Goal: Information Seeking & Learning: Find specific fact

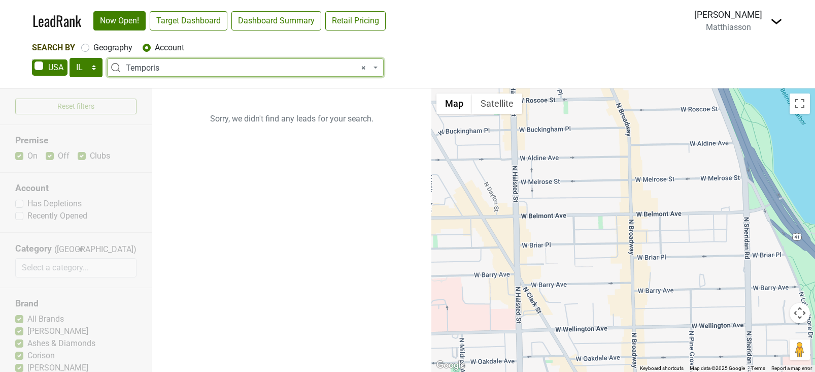
select select "IL"
select select "272172"
select select
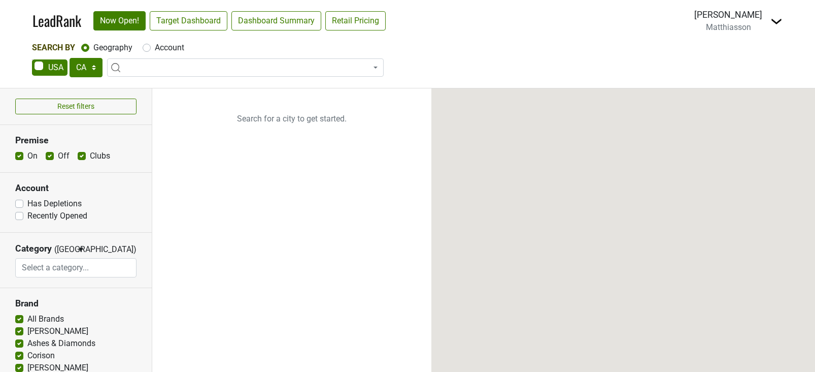
select select "CA"
select select
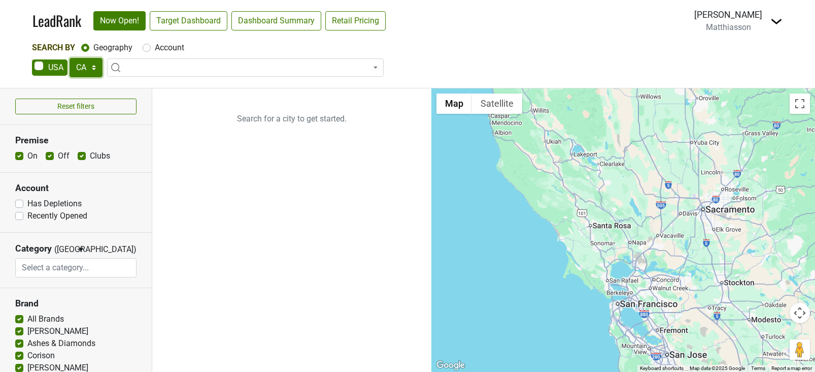
click at [75, 70] on select "AK AL AR AZ CA CO CT DC DE FL GA HI IA ID IL IN KS KY LA MA MD ME MI MN MO MS M…" at bounding box center [86, 67] width 33 height 19
select select "IL"
click at [146, 53] on div "Account" at bounding box center [164, 48] width 42 height 12
click at [148, 43] on input "Account" at bounding box center [147, 47] width 8 height 10
radio input "true"
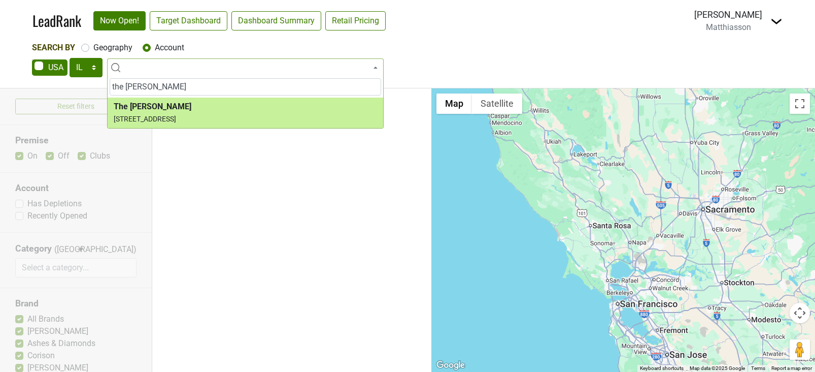
type input "the alston"
select select "124464639"
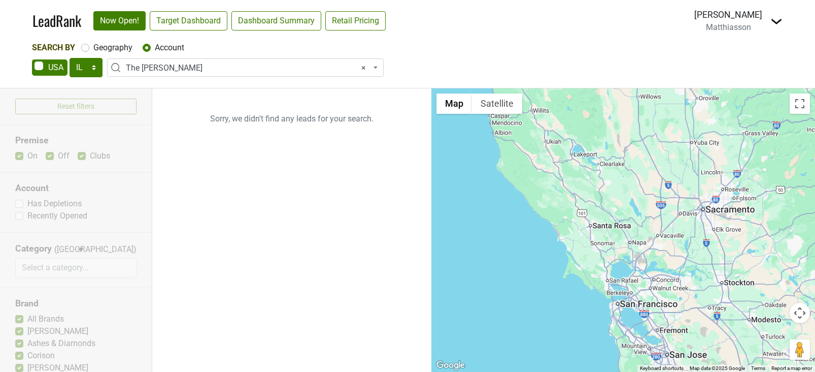
click at [93, 47] on label "Geography" at bounding box center [112, 48] width 39 height 12
click at [88, 47] on input "Geography" at bounding box center [85, 47] width 8 height 10
radio input "true"
select select
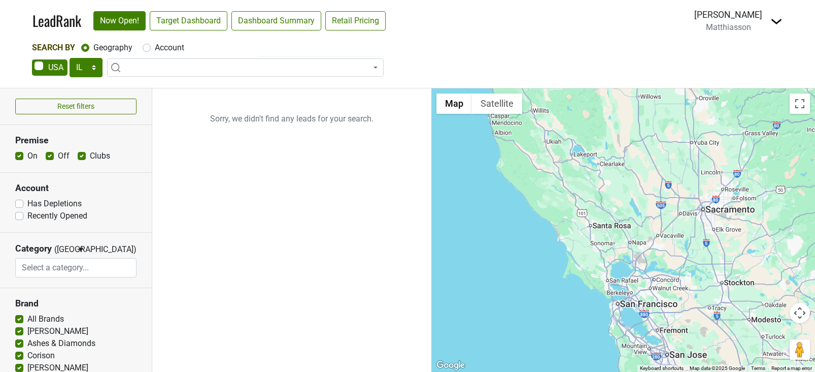
click at [155, 46] on label "Account" at bounding box center [169, 48] width 29 height 12
click at [146, 46] on input "Account" at bounding box center [147, 47] width 8 height 10
radio input "true"
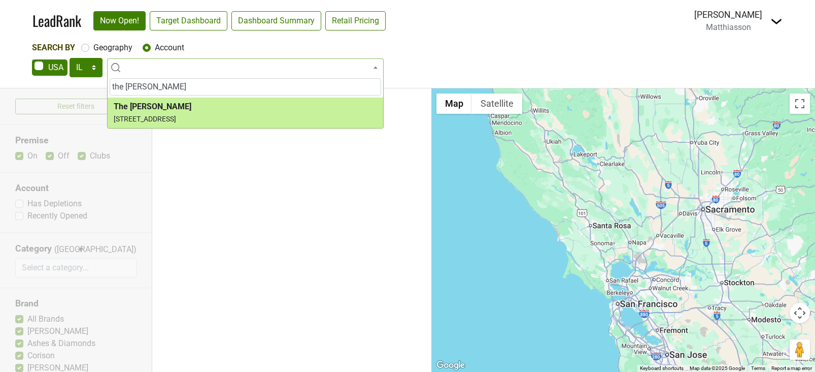
type input "the alston"
select select "124464639"
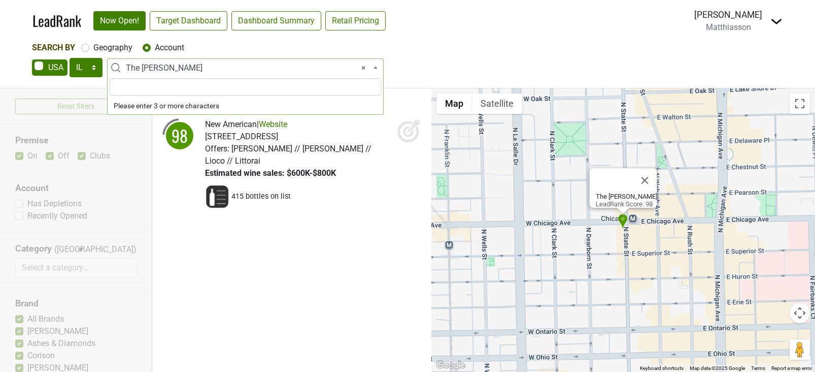
drag, startPoint x: 166, startPoint y: 64, endPoint x: -3, endPoint y: 63, distance: 169.0
click at [0, 63] on html "LeadRank Now Open! Target Dashboard Dashboard Summary Retail Pricing Loading...…" at bounding box center [407, 186] width 815 height 372
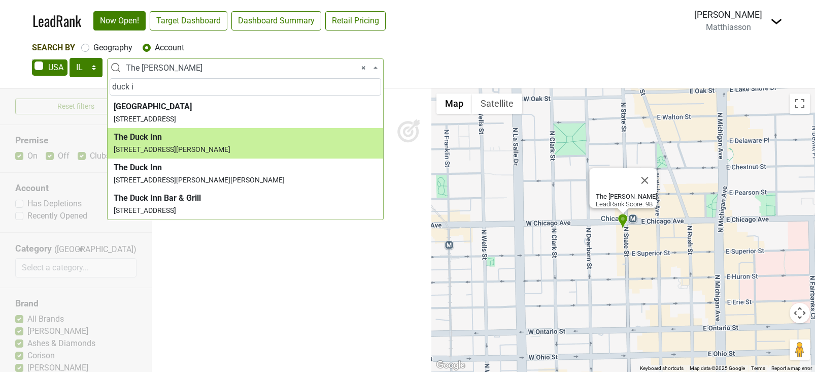
type input "duck i"
select select "265204"
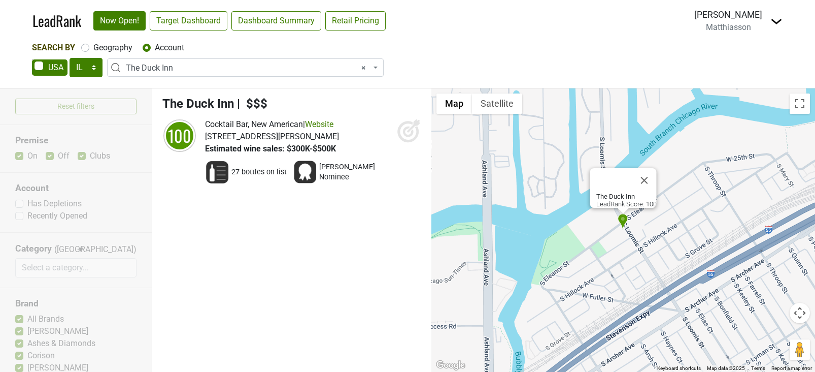
click at [167, 68] on span "× The Duck Inn" at bounding box center [248, 68] width 245 height 12
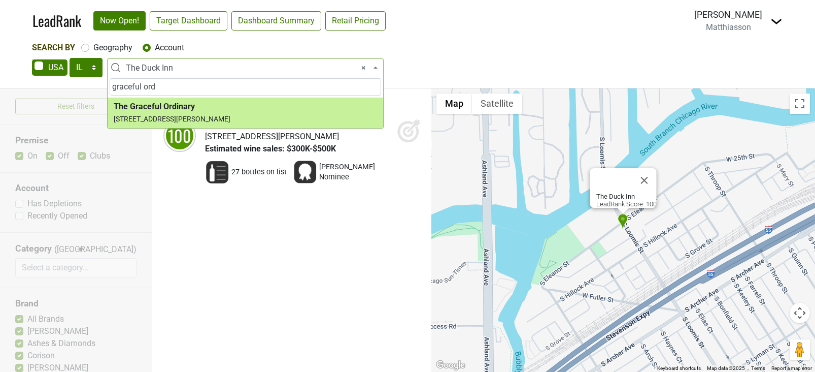
type input "graceful ord"
select select "123825624"
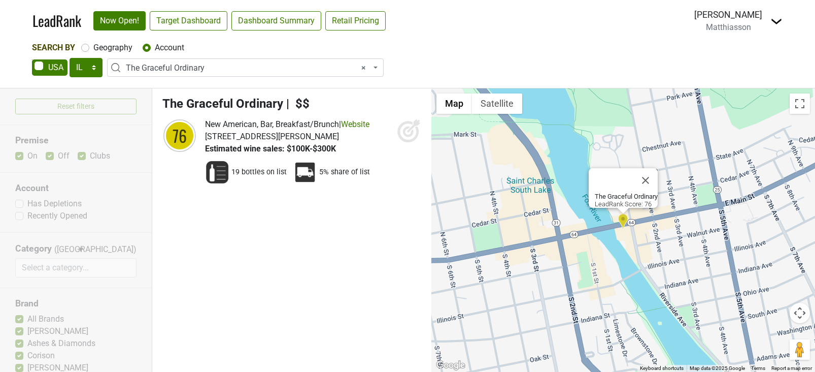
click at [160, 64] on span "× The Graceful Ordinary" at bounding box center [248, 68] width 245 height 12
click at [146, 81] on input "john's f" at bounding box center [246, 86] width 272 height 17
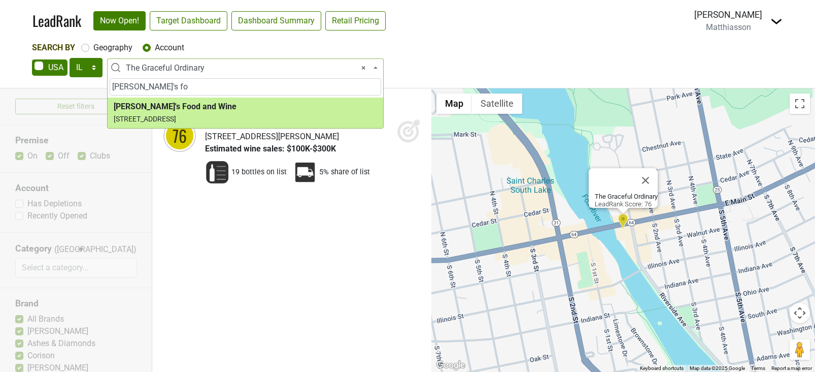
type input "john's fo"
select select "124395712"
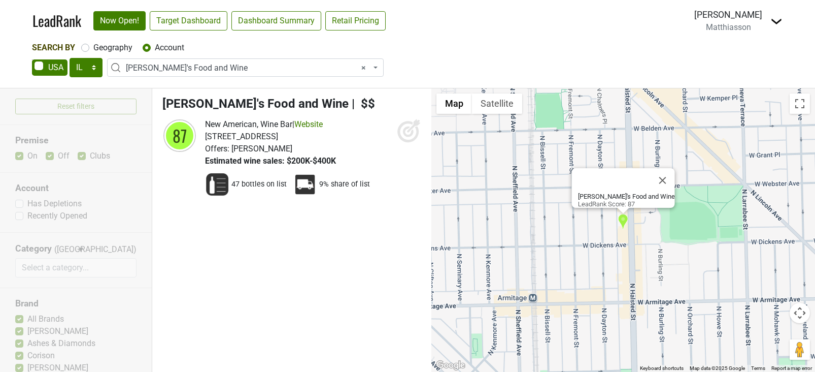
click at [150, 64] on span "× John's Food and Wine" at bounding box center [248, 68] width 245 height 12
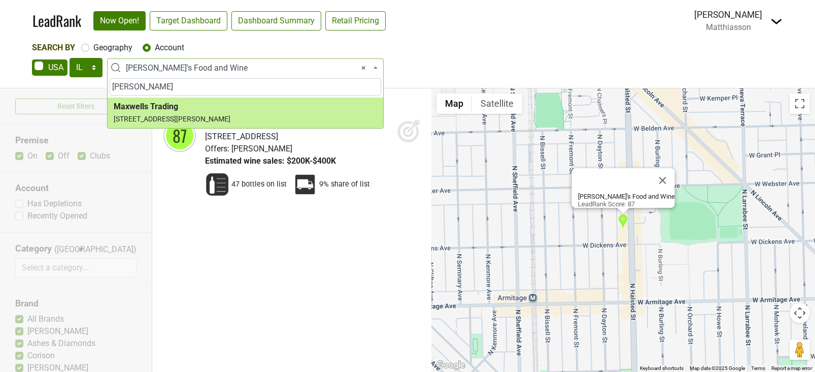
type input "maxwell"
select select "124452986"
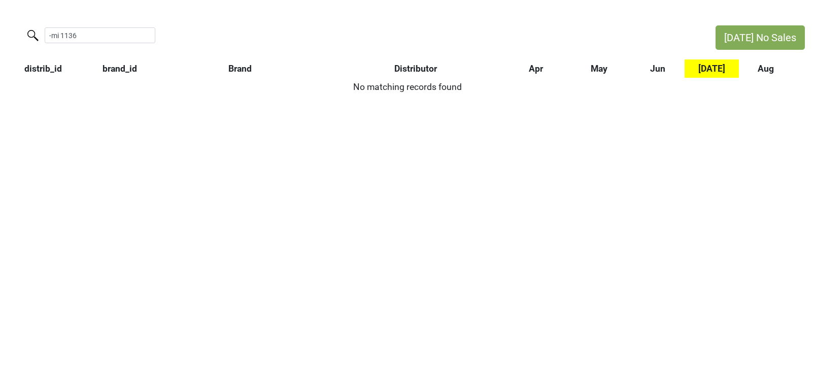
drag, startPoint x: 79, startPoint y: 32, endPoint x: -34, endPoint y: 14, distance: 114.7
click at [0, 14] on html "[DATE] No Sales -mi 1136 distrib_id brand_id Brand Distributor Apr May Jun [DAT…" at bounding box center [407, 60] width 815 height 121
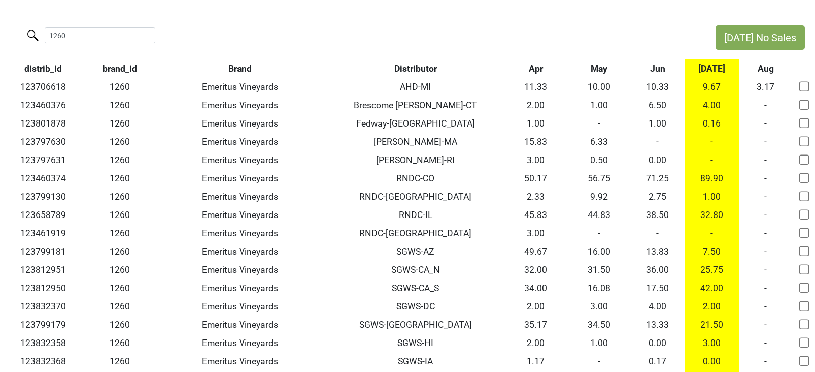
type input "1260"
click at [400, 66] on th "Distributor" at bounding box center [416, 68] width 178 height 18
click at [413, 68] on th "Distributor" at bounding box center [416, 68] width 178 height 18
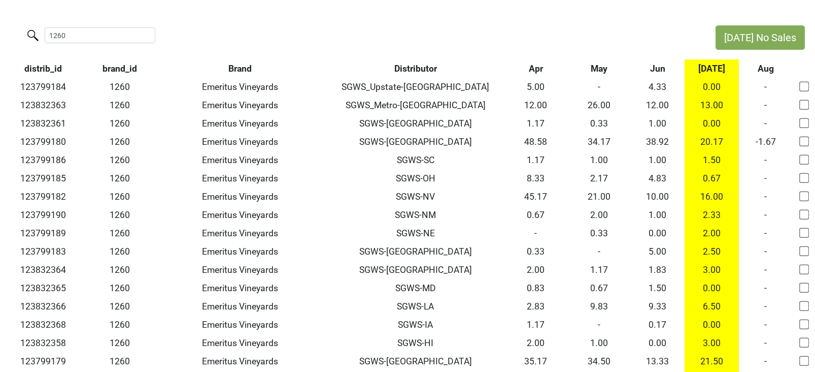
click at [415, 75] on th "Distributor" at bounding box center [416, 68] width 178 height 18
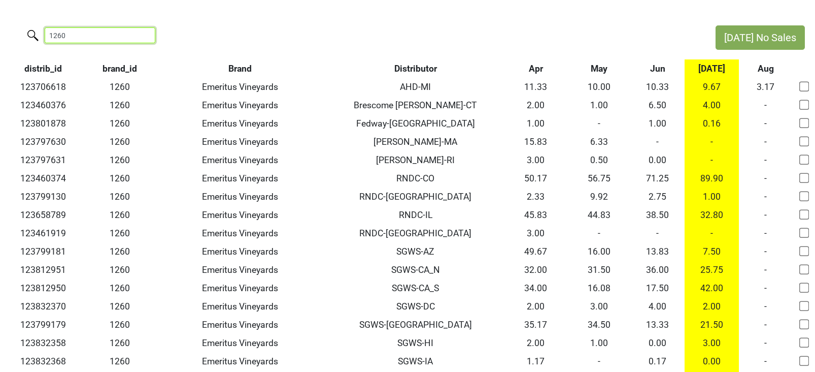
drag, startPoint x: 93, startPoint y: 35, endPoint x: -34, endPoint y: 27, distance: 127.1
click at [0, 27] on html "[DATE] No Sales 1260 distrib_id brand_id Brand Distributor Apr May Jun [DATE] A…" at bounding box center [407, 316] width 815 height 633
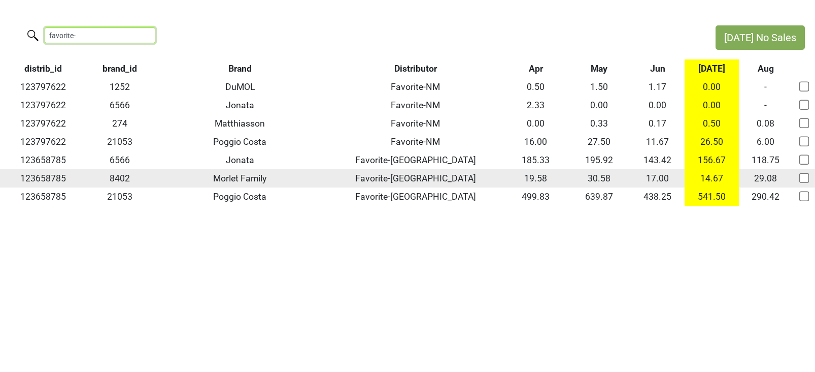
type input "favorite-"
click at [33, 175] on td "123658785" at bounding box center [43, 178] width 86 height 18
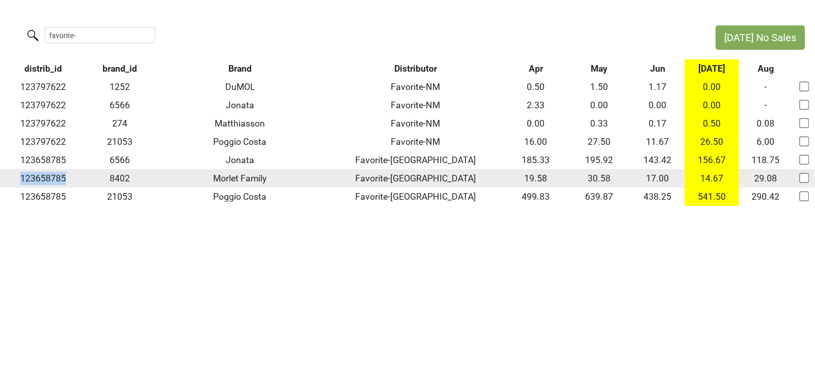
click at [33, 175] on td "123658785" at bounding box center [43, 178] width 86 height 18
copy td "123658785"
